Goal: Task Accomplishment & Management: Use online tool/utility

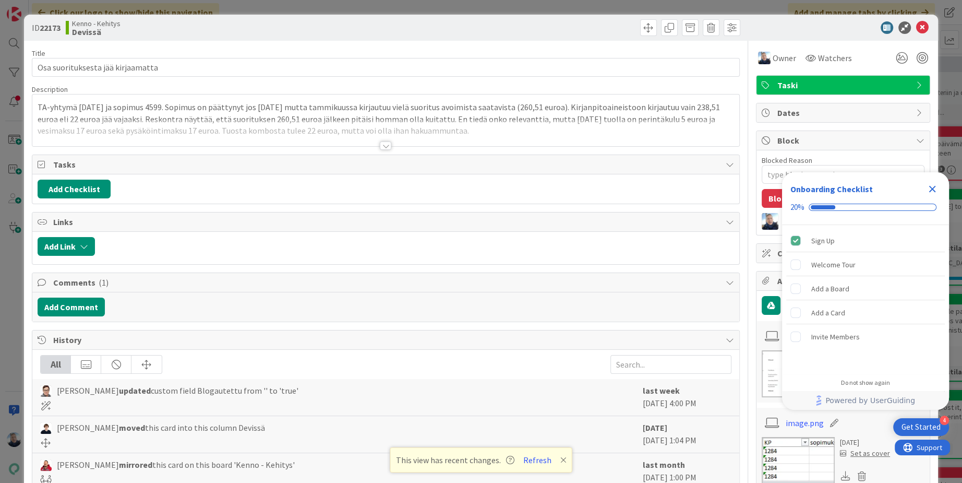
click at [535, 7] on div "ID 22173 Kenno - Kehitys Devissä Title 33 / 128 Osa suorituksesta jää kirjaamat…" at bounding box center [481, 241] width 962 height 483
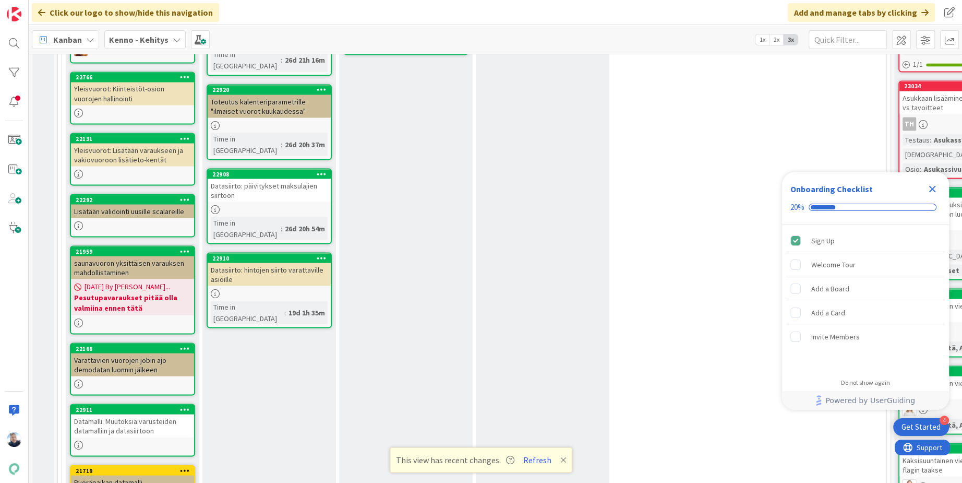
scroll to position [5768, 0]
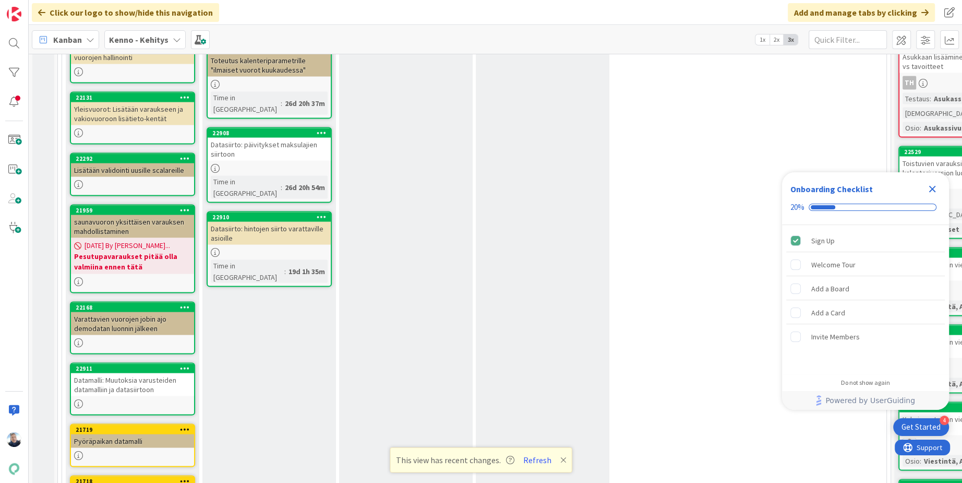
click at [933, 191] on icon "Close Checklist" at bounding box center [932, 189] width 13 height 13
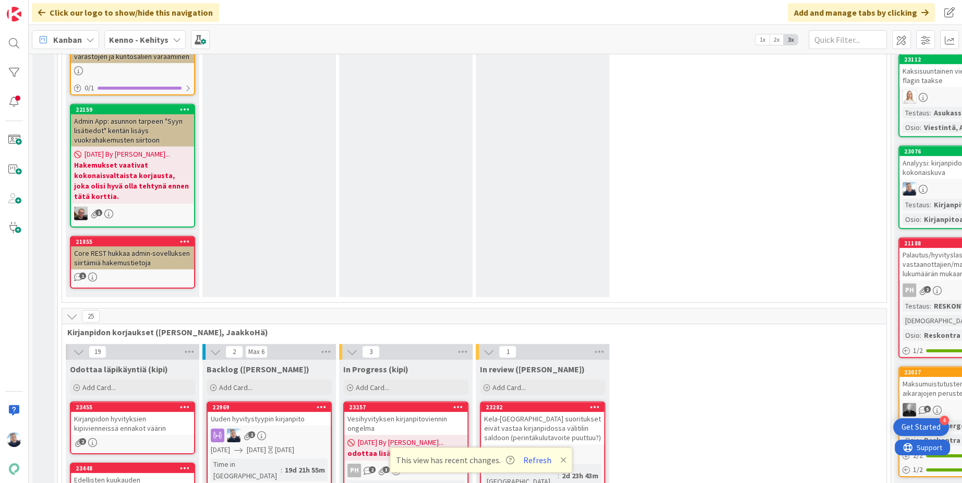
scroll to position [6806, 0]
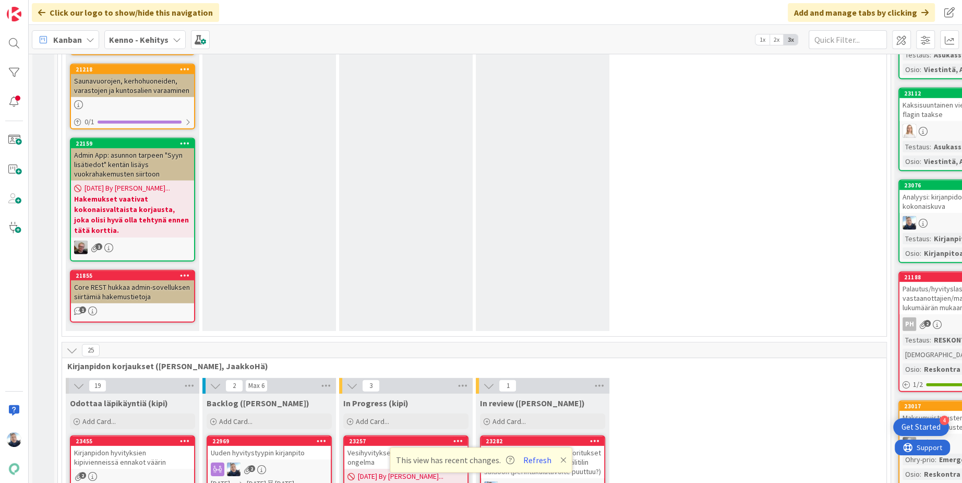
click at [538, 446] on div "Kela-[GEOGRAPHIC_DATA] suoritukset eivät vastaa kirjanpidossa välitilin saldoon…" at bounding box center [542, 462] width 123 height 32
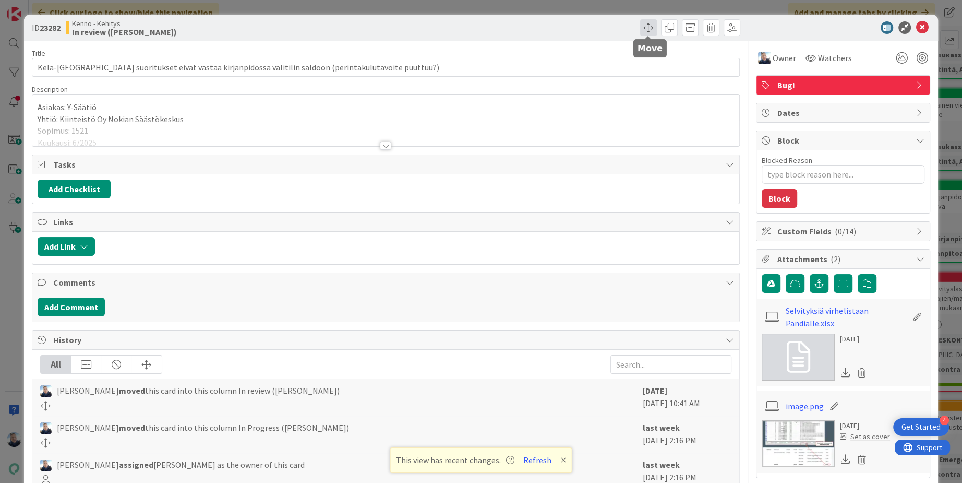
click at [648, 27] on span at bounding box center [648, 27] width 17 height 17
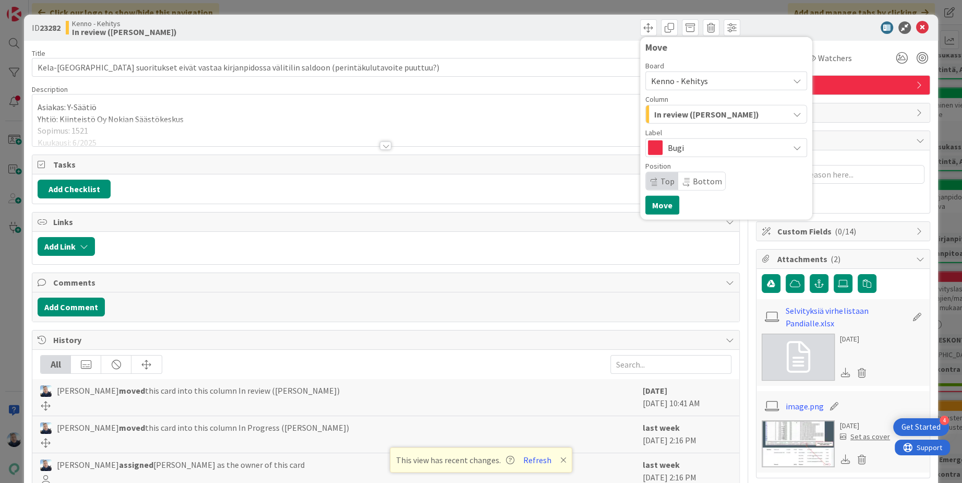
click at [698, 110] on span "In review ([PERSON_NAME])" at bounding box center [706, 114] width 105 height 14
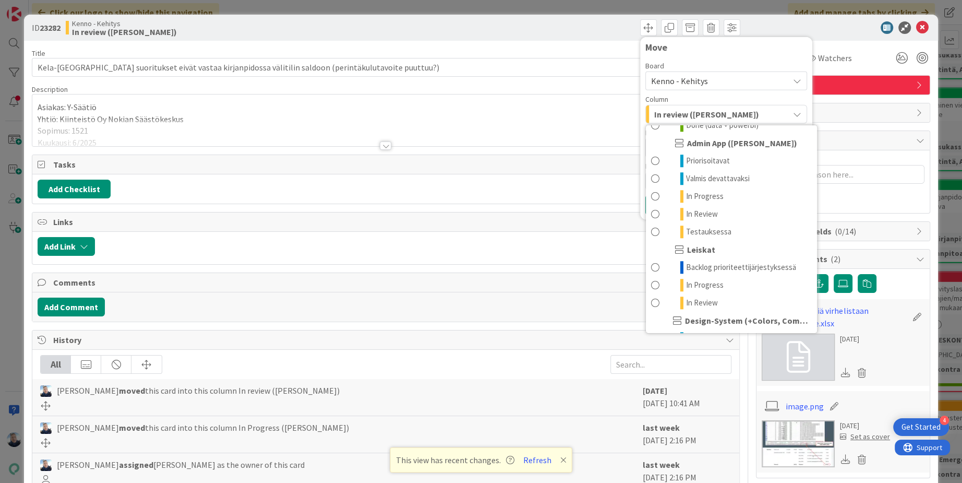
scroll to position [1181, 0]
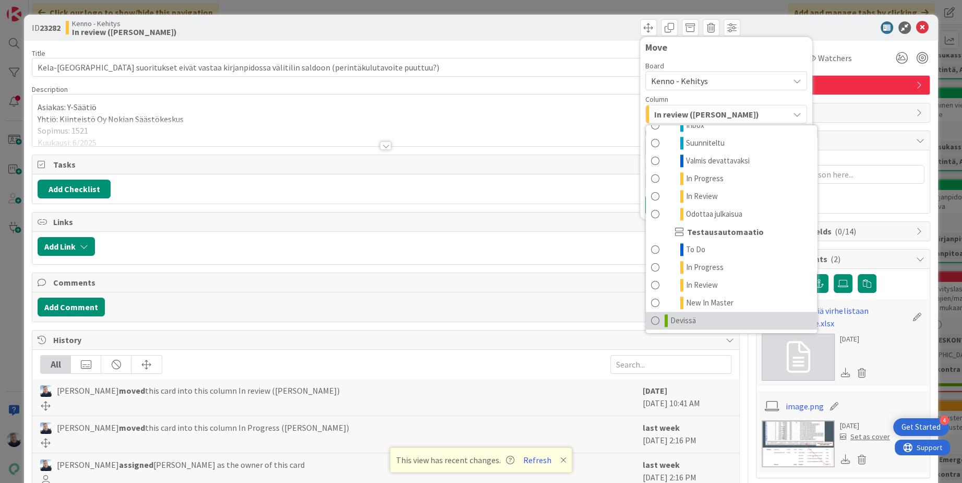
click at [684, 315] on span "Devissä" at bounding box center [683, 320] width 26 height 13
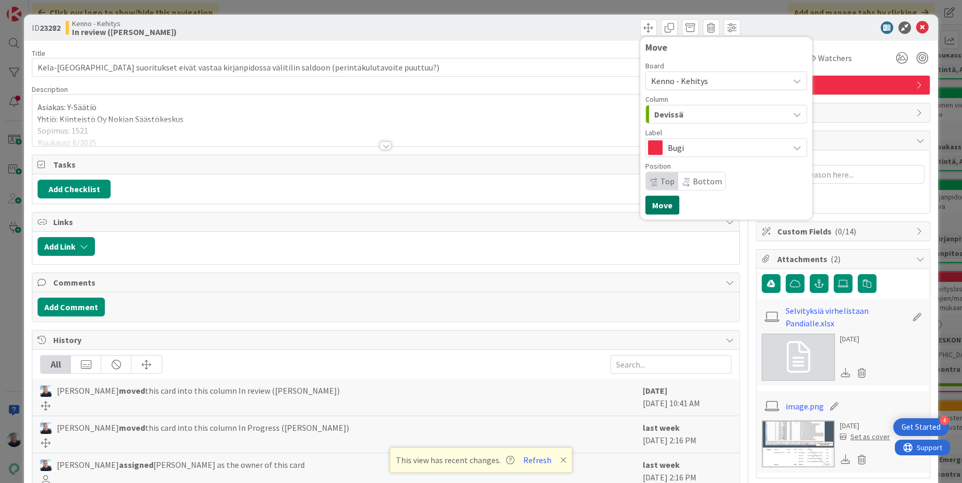
click at [663, 203] on button "Move" at bounding box center [662, 205] width 34 height 19
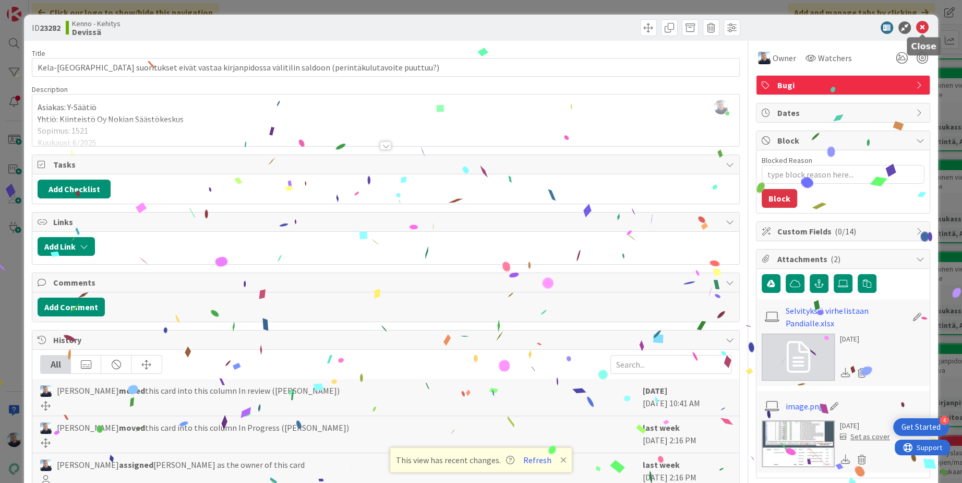
click at [921, 28] on icon at bounding box center [922, 27] width 13 height 13
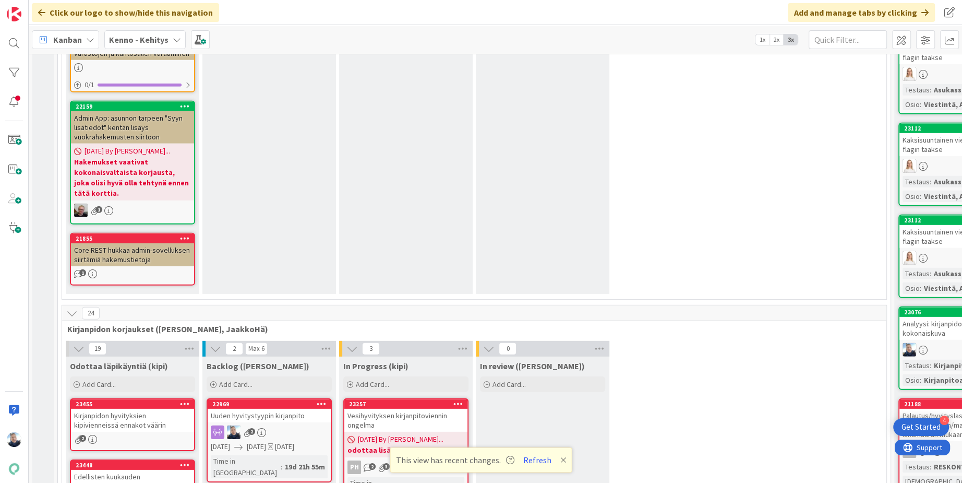
scroll to position [6844, 0]
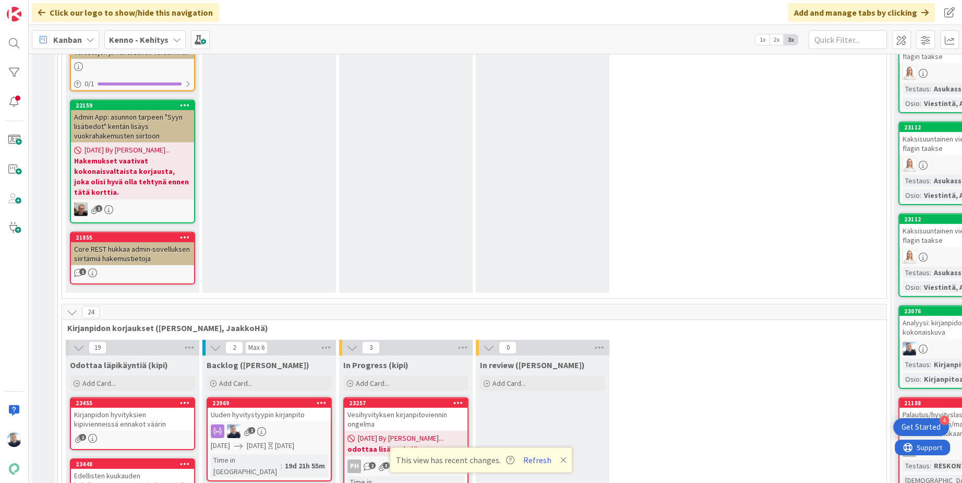
click at [278, 398] on div "22969" at bounding box center [269, 402] width 123 height 9
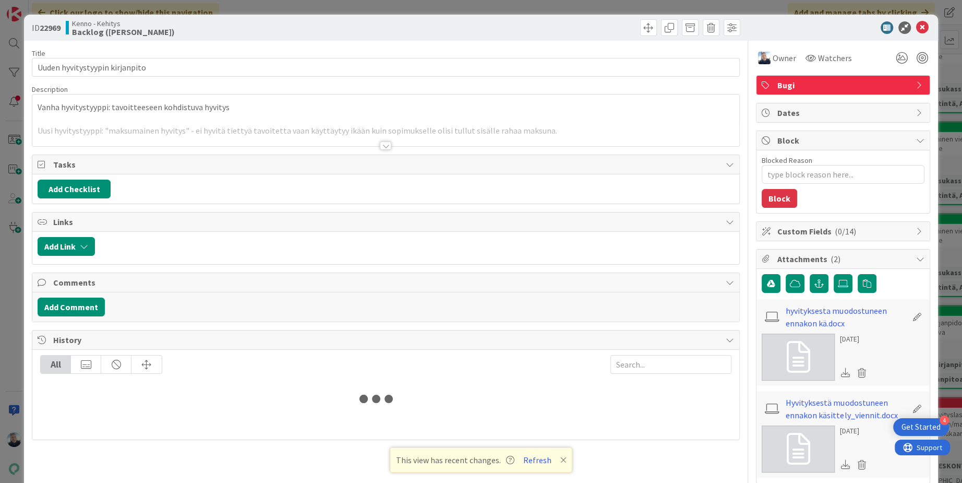
type textarea "x"
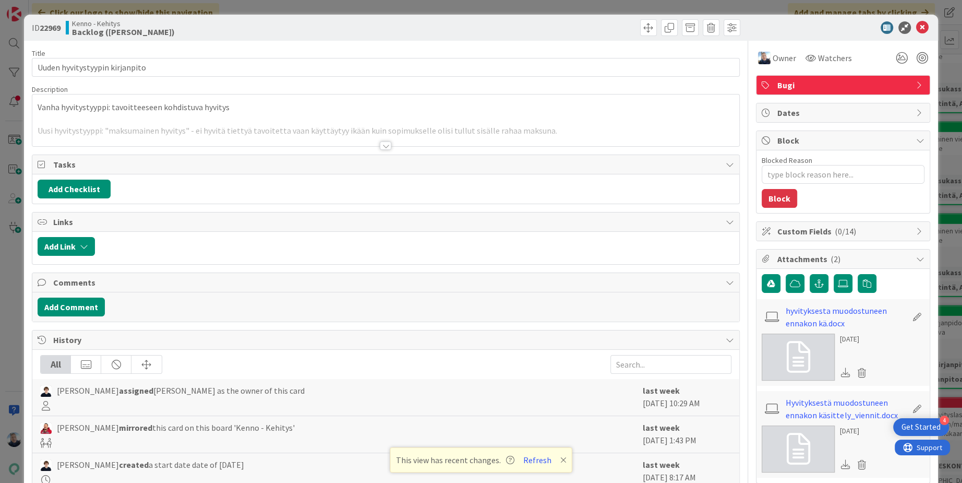
click at [386, 141] on div at bounding box center [385, 145] width 11 height 8
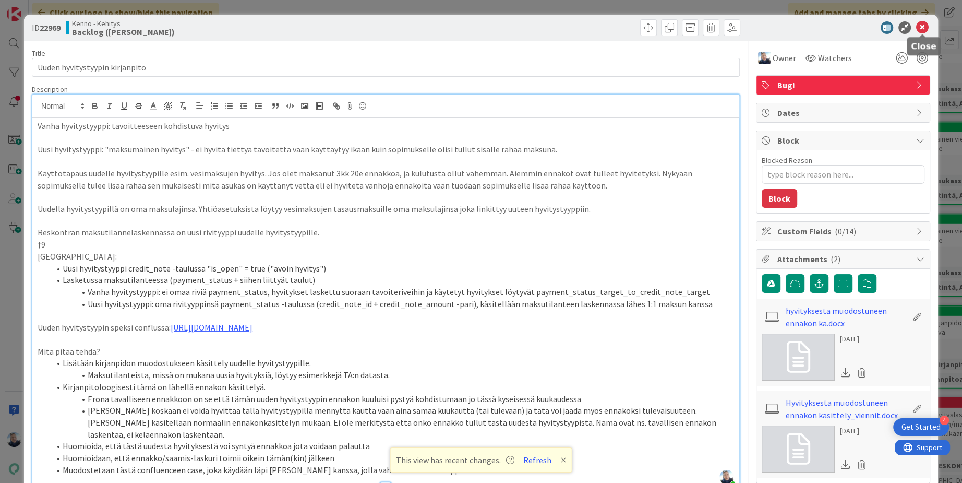
click at [920, 25] on icon at bounding box center [922, 27] width 13 height 13
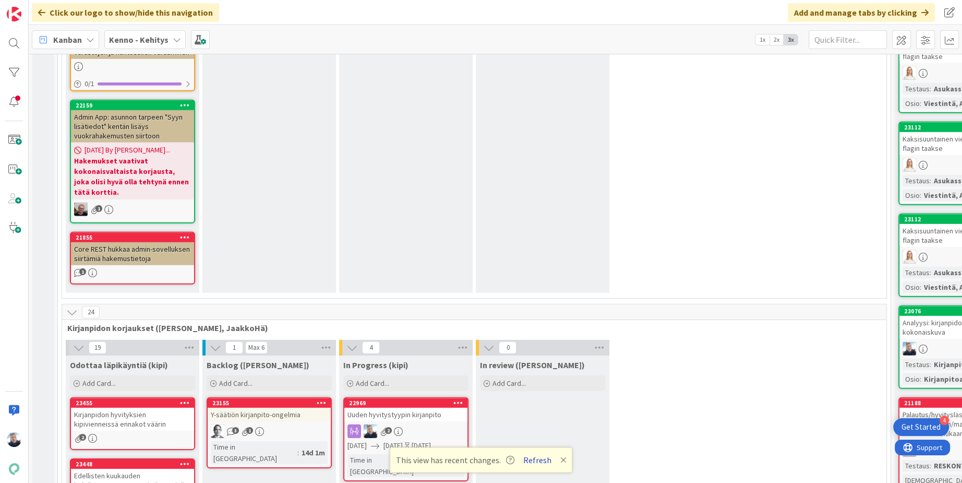
click at [538, 458] on button "Refresh" at bounding box center [537, 460] width 35 height 14
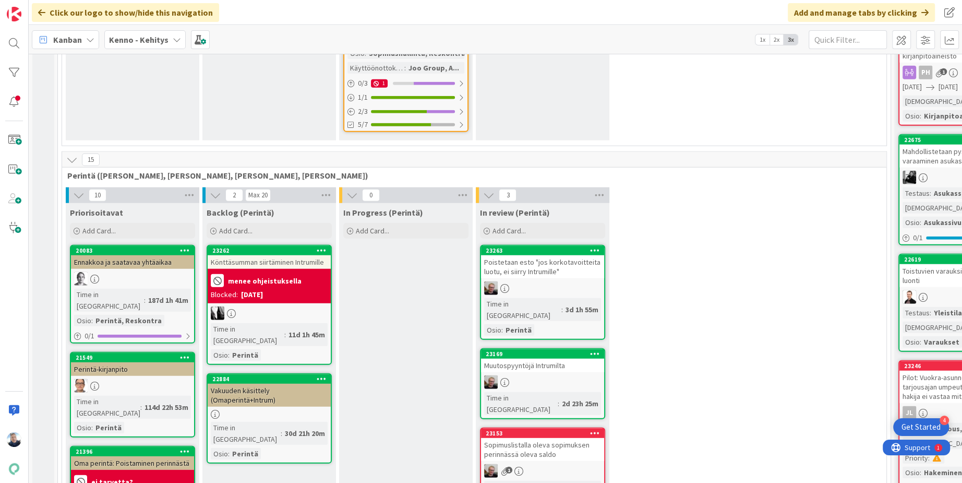
scroll to position [6858, 0]
